Goal: Task Accomplishment & Management: Complete application form

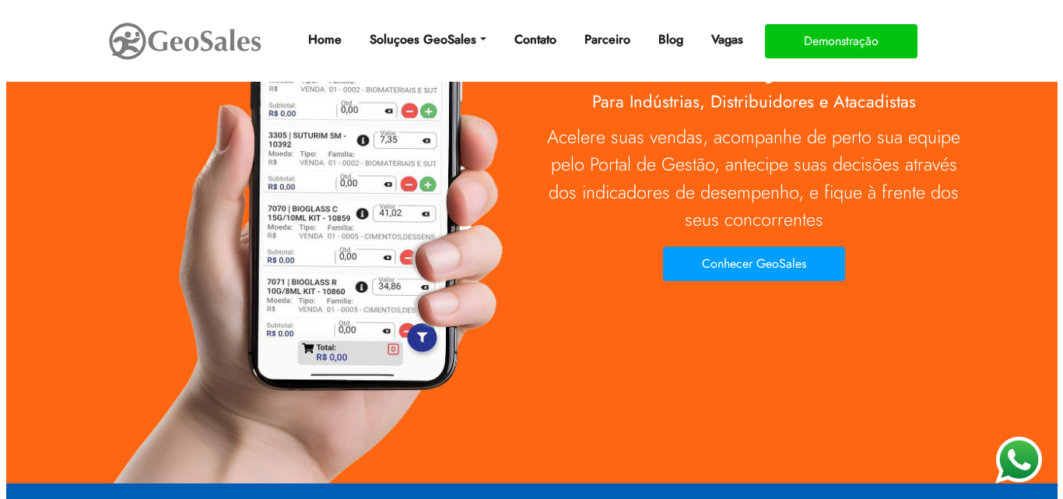
scroll to position [156, 0]
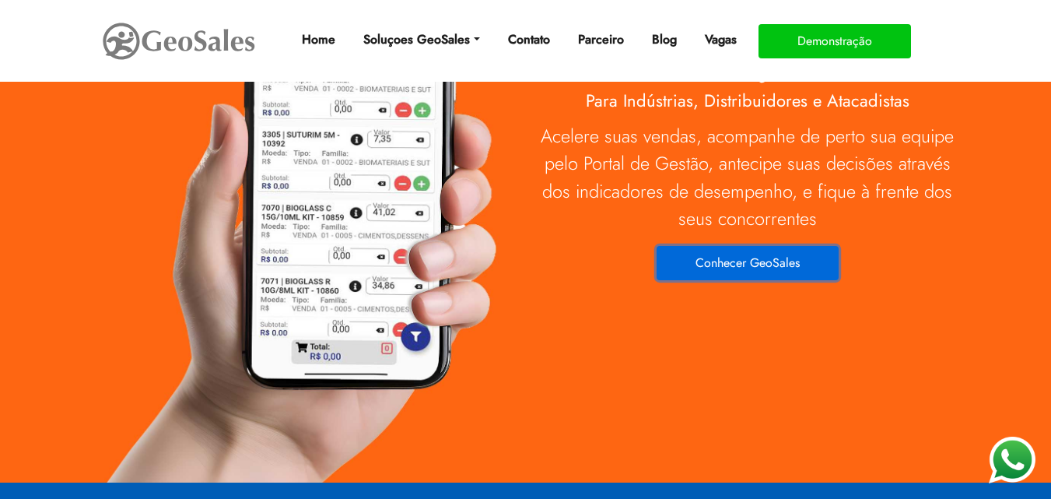
click at [725, 251] on button "Conhecer GeoSales" at bounding box center [748, 263] width 182 height 34
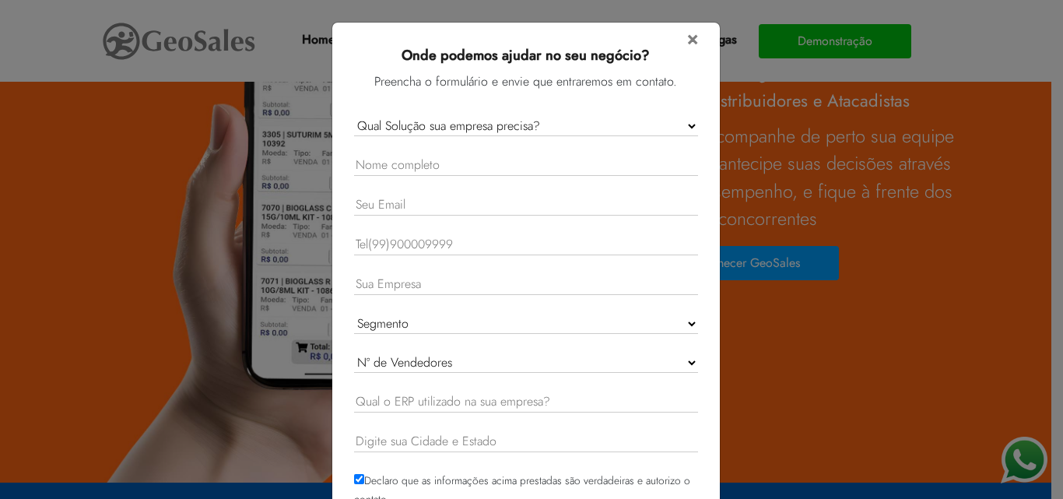
click at [472, 114] on form "× Onde podemos ajudar no seu negócio? Preencha o formulário e envie que entrare…" at bounding box center [526, 289] width 344 height 521
click at [486, 129] on select "Qual Solução sua empresa precisa? GeoSales Força de Vendas GeoSales Intelligenc…" at bounding box center [526, 126] width 344 height 20
select select "Forca de Vendas"
click at [354, 116] on select "Qual Solução sua empresa precisa? GeoSales Força de Vendas GeoSales Intelligenc…" at bounding box center [526, 126] width 344 height 20
click at [381, 163] on input "text" at bounding box center [526, 165] width 344 height 21
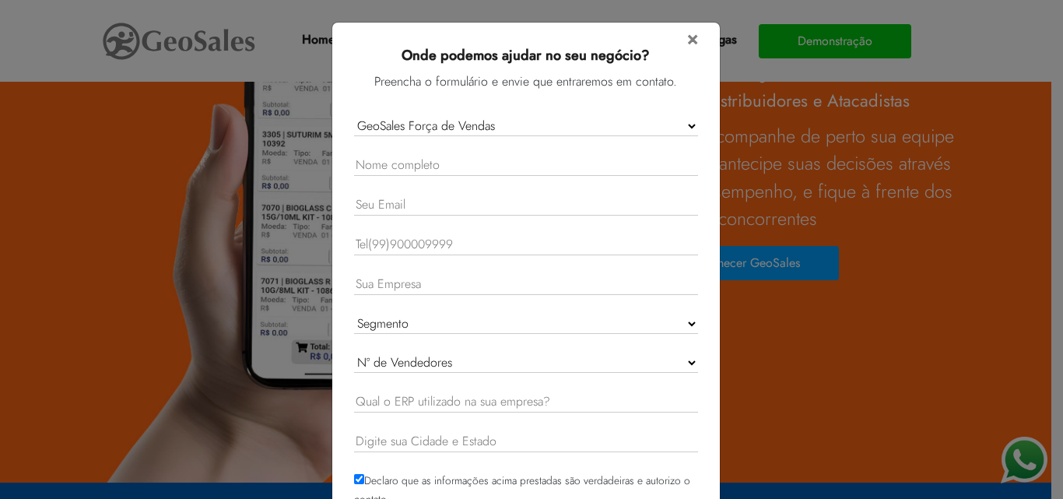
type input "Mariane da Costa Diniz"
type input "mariane_costadiniz@hotmail.com"
click at [423, 241] on input "11969036480" at bounding box center [526, 244] width 344 height 21
type input "11947059121"
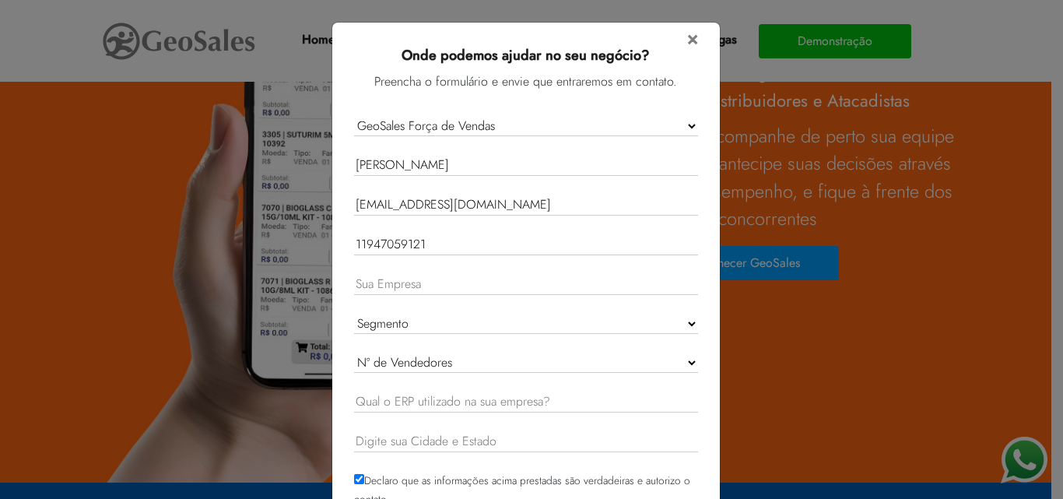
click at [448, 201] on input "mariane_costadiniz@hotmail.com" at bounding box center [526, 205] width 344 height 21
type input "sdcentralmix@hotmail.com"
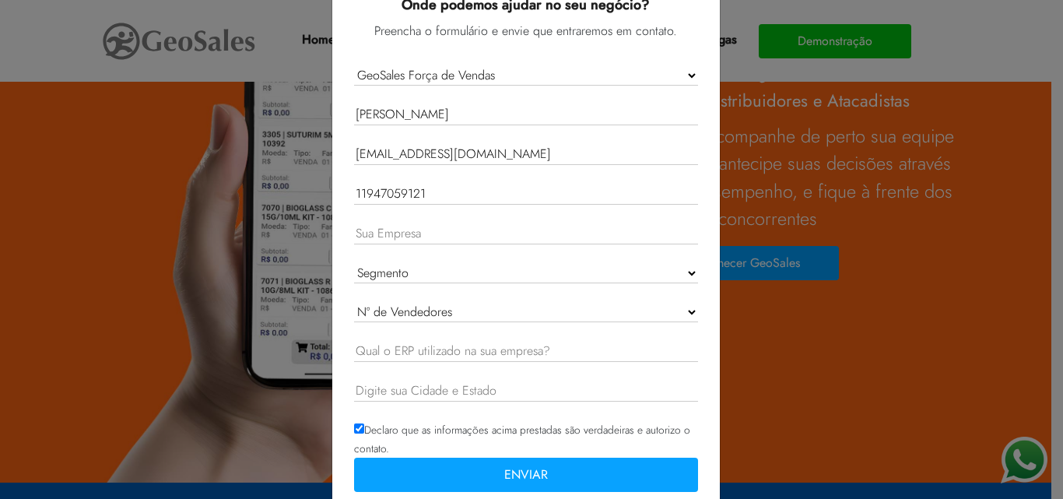
scroll to position [78, 0]
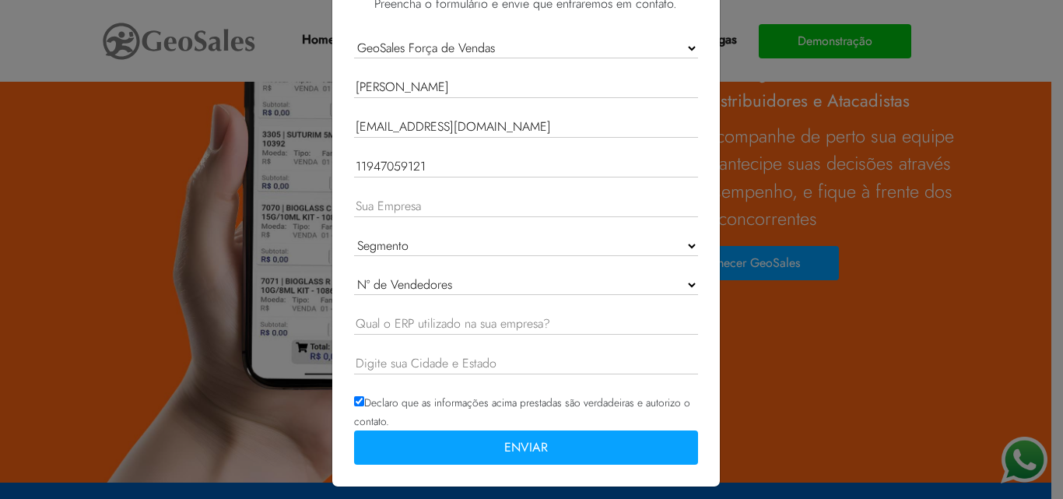
click at [405, 205] on input "text" at bounding box center [526, 206] width 344 height 21
type input "Central de Minas"
select select "Industria"
click at [413, 282] on select "Nº de Vendedores 1 - 10 11 - 20 21 - 50 51 - 100 Acima de 100" at bounding box center [526, 285] width 344 height 20
select select "1 - 10"
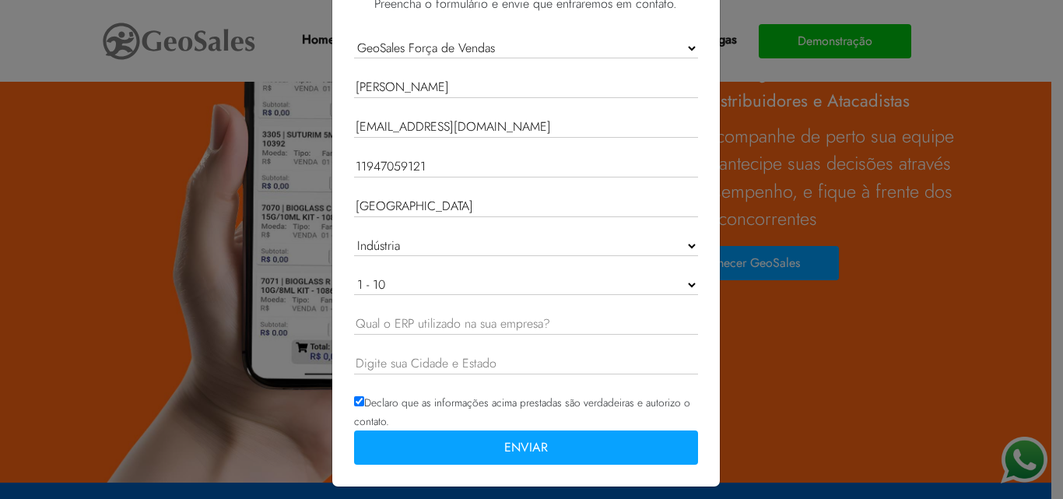
click at [354, 275] on select "Nº de Vendedores 1 - 10 11 - 20 21 - 50 51 - 100 Acima de 100" at bounding box center [526, 285] width 344 height 20
click at [414, 318] on input "text" at bounding box center [526, 324] width 344 height 21
type input "Bling"
type input "São Paulo SP"
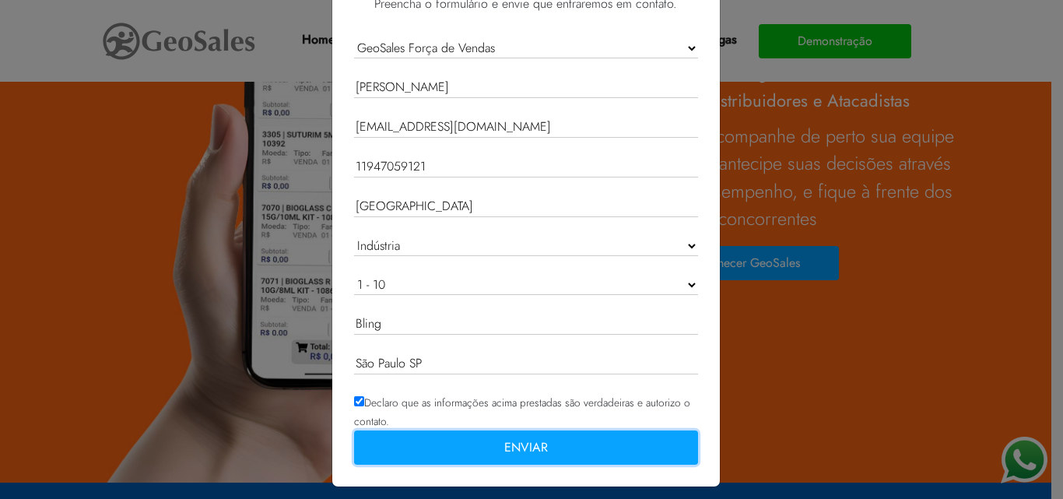
click at [433, 450] on button "ENVIAR" at bounding box center [526, 447] width 344 height 34
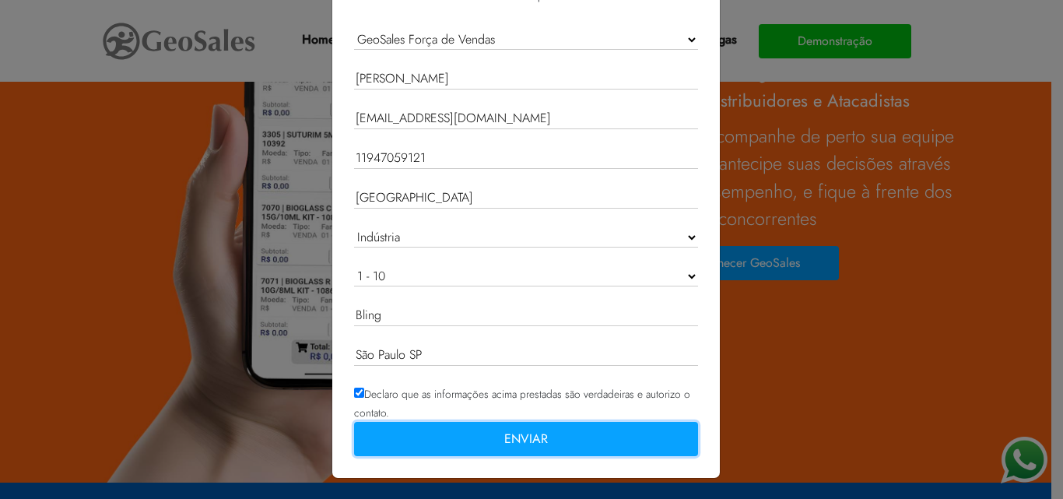
scroll to position [88, 0]
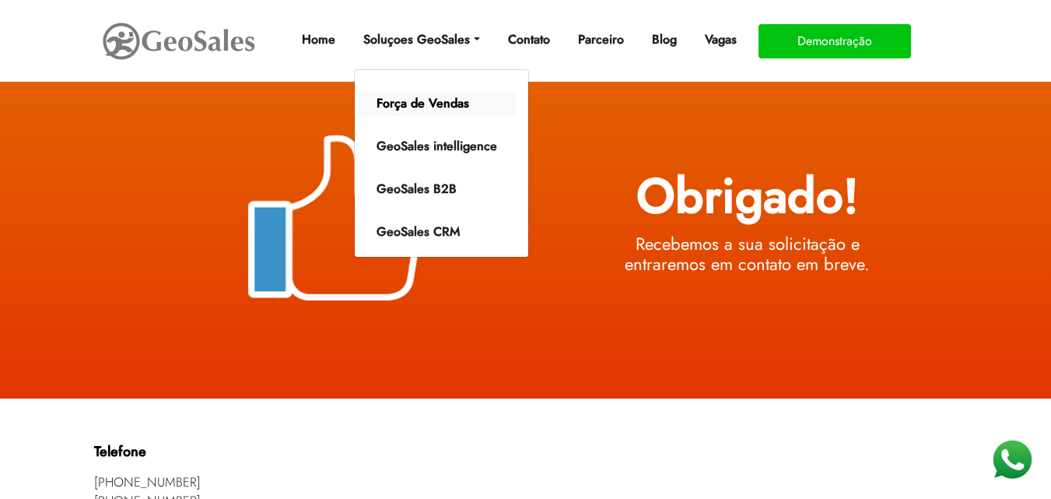
click at [411, 107] on link "Força de Vendas" at bounding box center [437, 103] width 158 height 25
